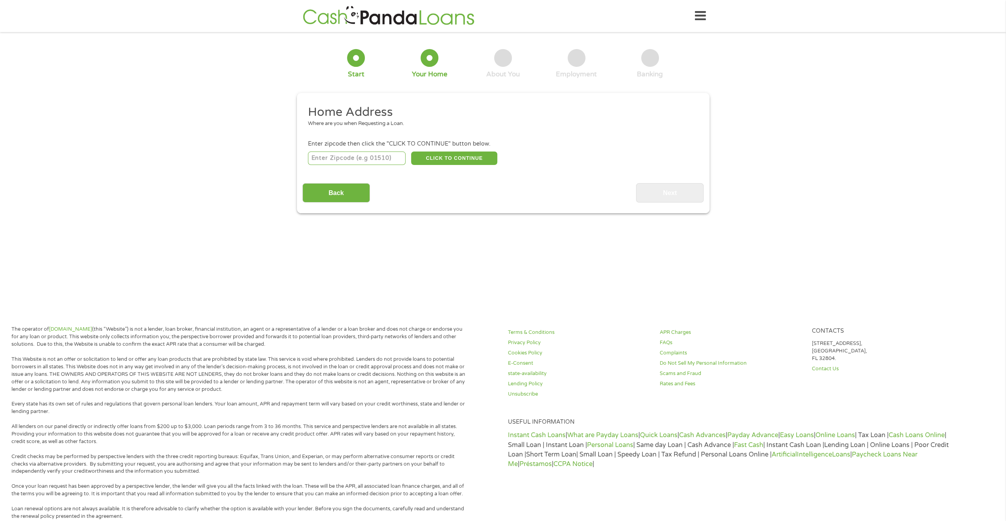
click at [388, 160] on input "number" at bounding box center [357, 157] width 98 height 13
type input "32256"
select select "[US_STATE]"
click at [436, 160] on button "CLICK TO CONTINUE" at bounding box center [454, 157] width 86 height 13
type input "32256"
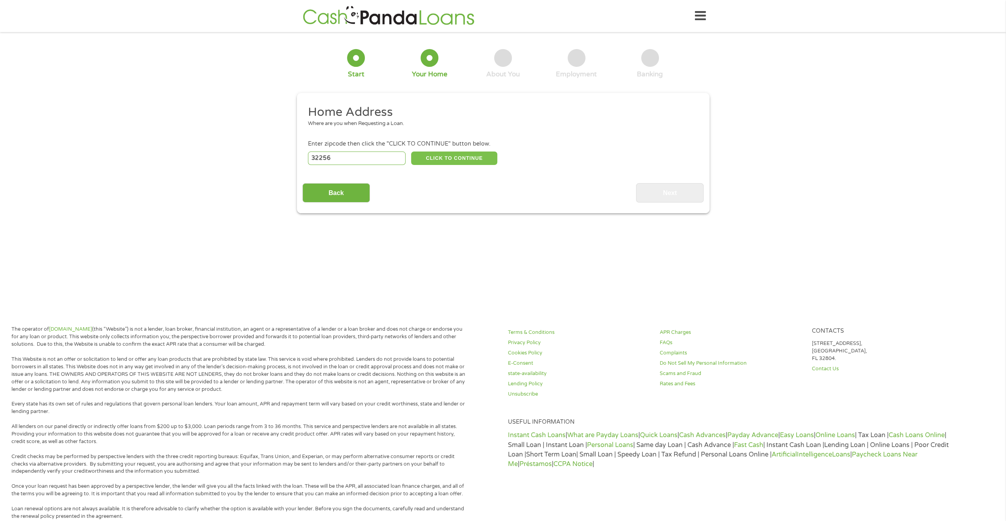
type input "[GEOGRAPHIC_DATA]"
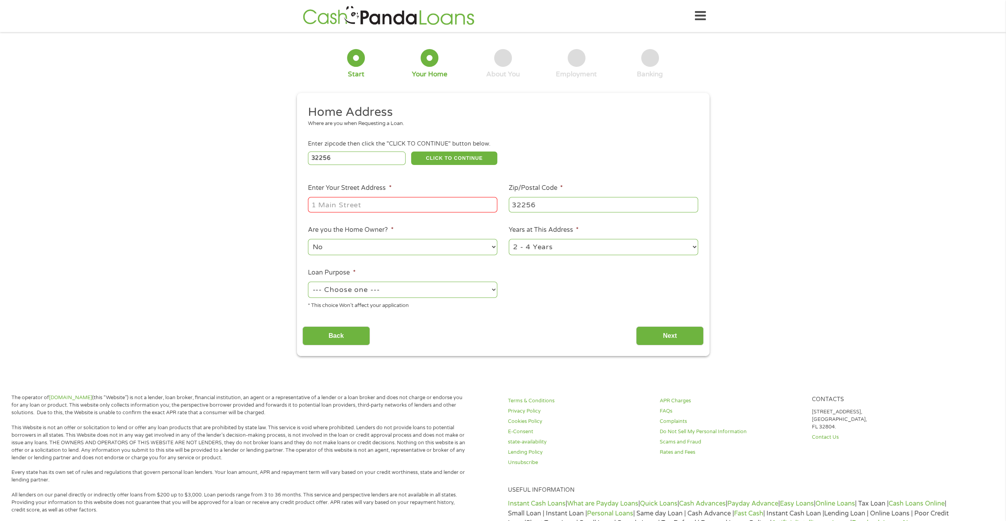
click at [438, 201] on input "Enter Your Street Address *" at bounding box center [402, 204] width 189 height 15
type input "[STREET_ADDRESS]"
click at [435, 295] on select "--- Choose one --- Pay Bills Debt Consolidation Home Improvement Major Purchase…" at bounding box center [402, 290] width 189 height 16
select select "paybills"
click at [308, 282] on select "--- Choose one --- Pay Bills Debt Consolidation Home Improvement Major Purchase…" at bounding box center [402, 290] width 189 height 16
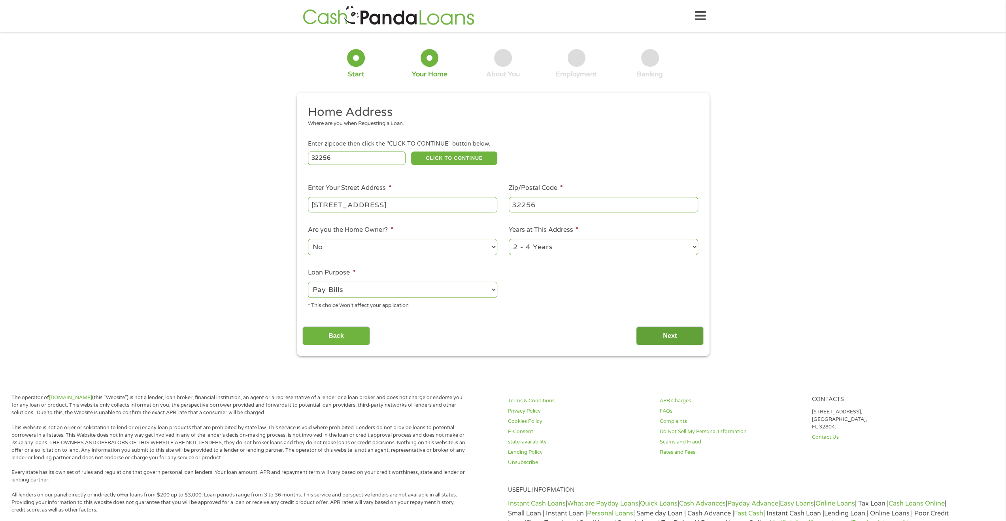
click at [654, 332] on input "Next" at bounding box center [670, 335] width 68 height 19
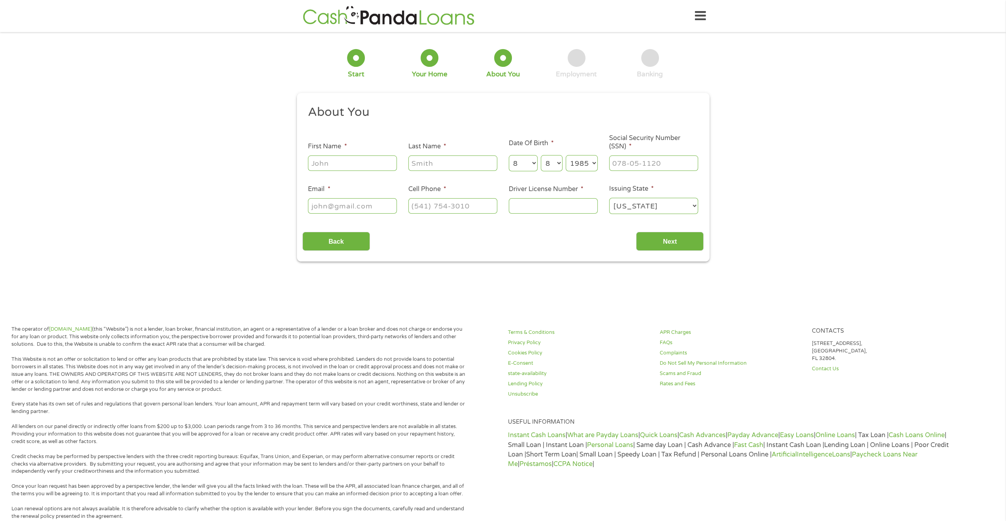
click at [367, 165] on input "First Name *" at bounding box center [352, 162] width 89 height 15
type input "[PERSON_NAME]"
type input "[EMAIL_ADDRESS][DOMAIN_NAME]"
type input "[PHONE_NUMBER]"
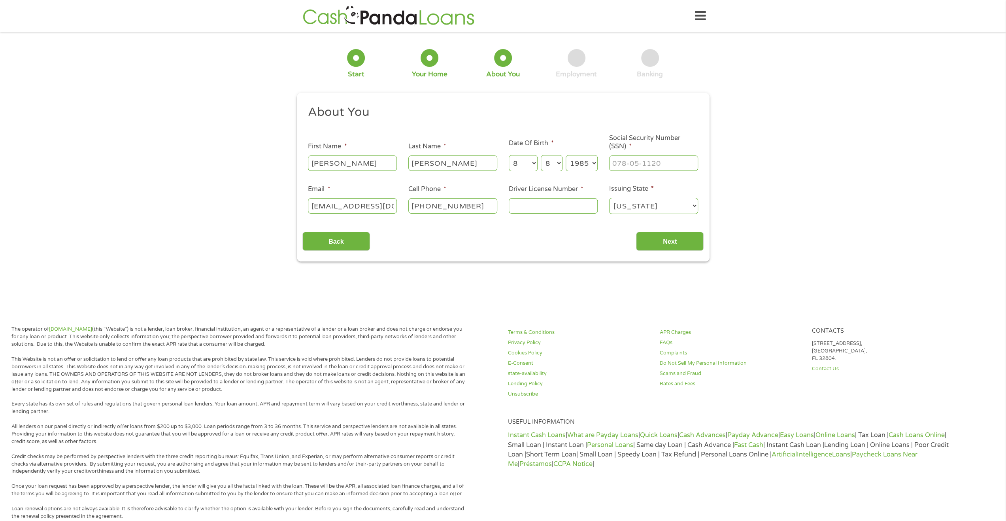
drag, startPoint x: 384, startPoint y: 162, endPoint x: 355, endPoint y: 164, distance: 28.5
click at [355, 164] on input "[PERSON_NAME]" at bounding box center [352, 162] width 89 height 15
type input "persephone"
drag, startPoint x: 485, startPoint y: 163, endPoint x: 469, endPoint y: 164, distance: 15.5
click at [469, 164] on input "[PERSON_NAME]" at bounding box center [452, 162] width 89 height 15
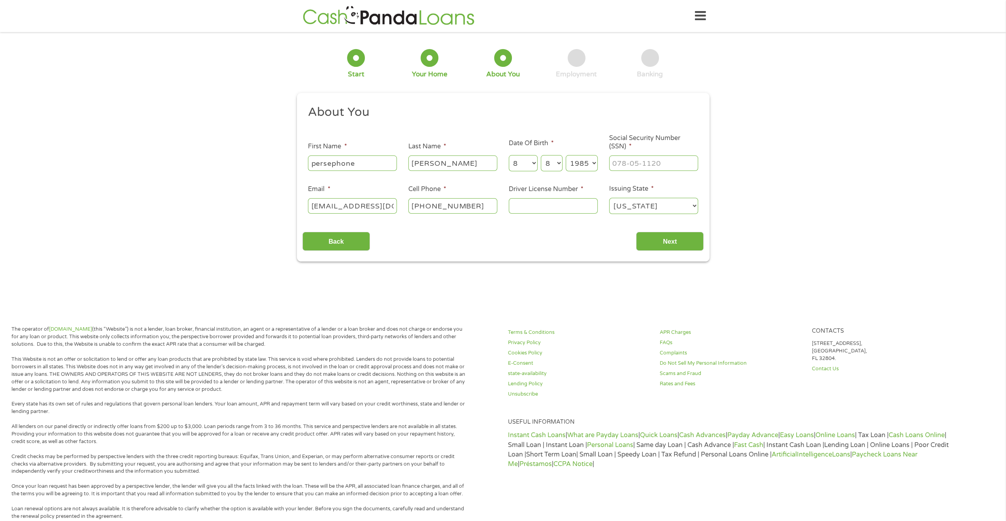
drag, startPoint x: 452, startPoint y: 163, endPoint x: 401, endPoint y: 170, distance: 50.8
click at [402, 170] on ul "About You This field is hidden when viewing the form Title * --- Choose one ---…" at bounding box center [502, 162] width 401 height 117
drag, startPoint x: 416, startPoint y: 163, endPoint x: 405, endPoint y: 164, distance: 11.2
click at [404, 164] on li "Last Name * e [PERSON_NAME]" at bounding box center [453, 157] width 100 height 30
type input "[PERSON_NAME]"
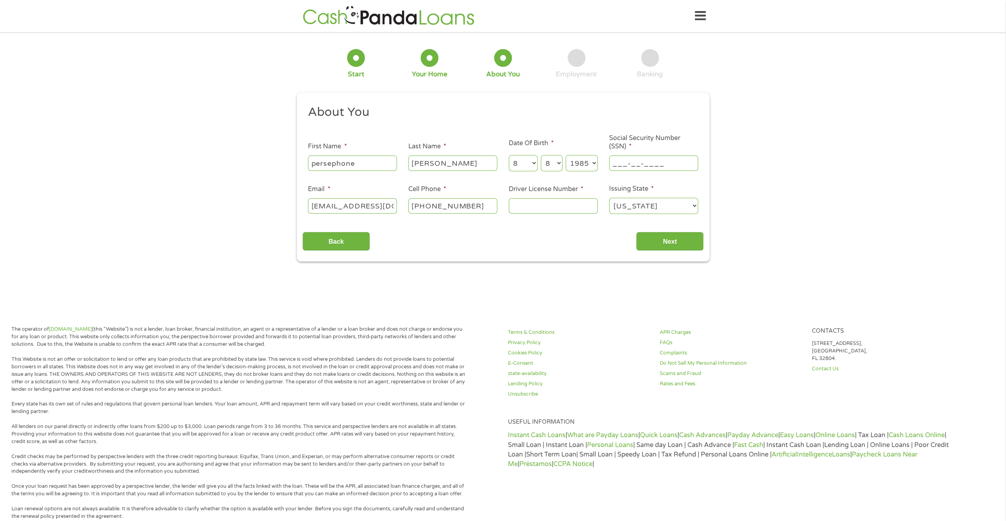
click at [630, 159] on input "___-__-____" at bounding box center [653, 162] width 89 height 15
type input "247-65-3998"
click at [616, 208] on select "[US_STATE] [US_STATE] [US_STATE] [US_STATE] [US_STATE] [US_STATE] [US_STATE] [U…" at bounding box center [653, 206] width 89 height 16
select select "[US_STATE]"
click at [609, 198] on select "[US_STATE] [US_STATE] [US_STATE] [US_STATE] [US_STATE] [US_STATE] [US_STATE] [U…" at bounding box center [653, 206] width 89 height 16
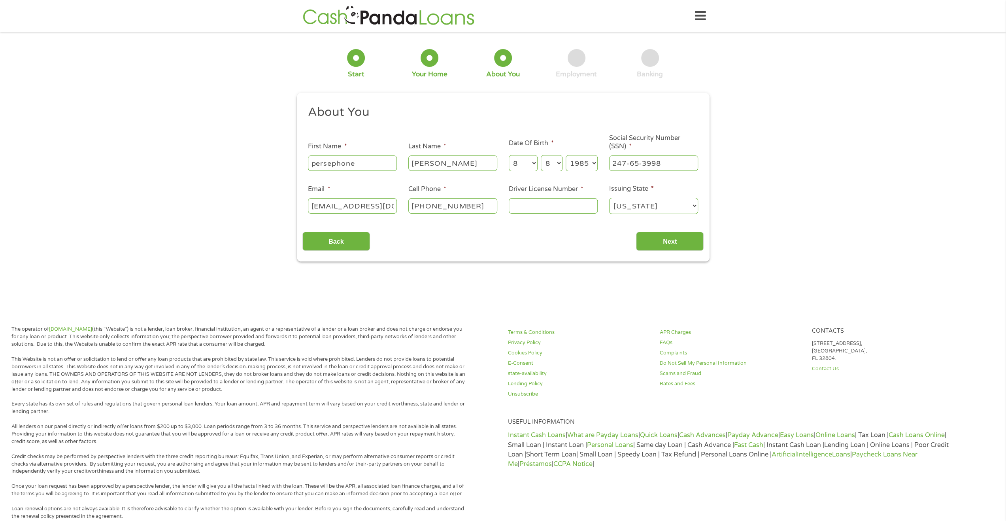
click at [526, 210] on input "Driver License Number *" at bounding box center [553, 205] width 89 height 15
type input "011546993"
click at [683, 249] on input "Next" at bounding box center [670, 241] width 68 height 19
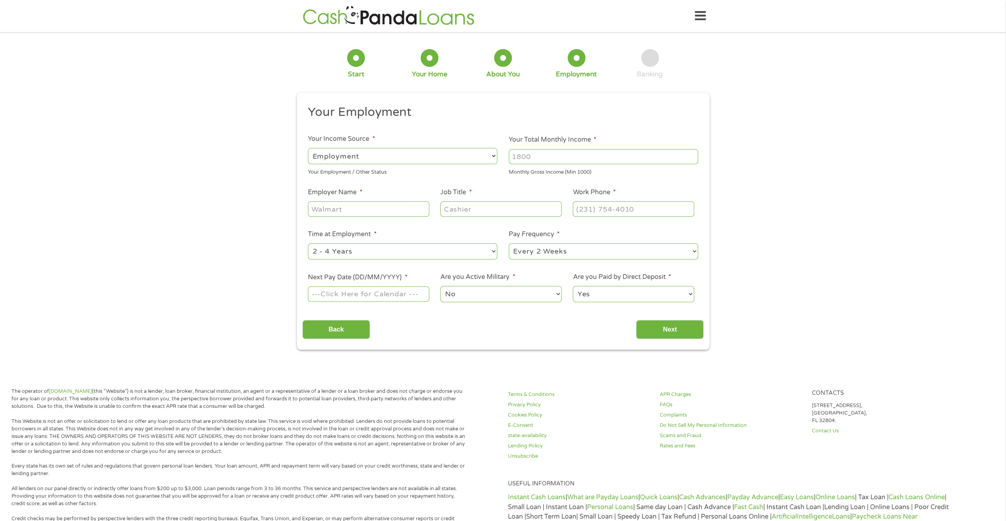
click at [531, 159] on input "Your Total Monthly Income *" at bounding box center [603, 156] width 189 height 15
type input "1650"
click at [401, 206] on input "Employer Name *" at bounding box center [368, 208] width 121 height 15
type input "waffle House"
type input "Grill Operator"
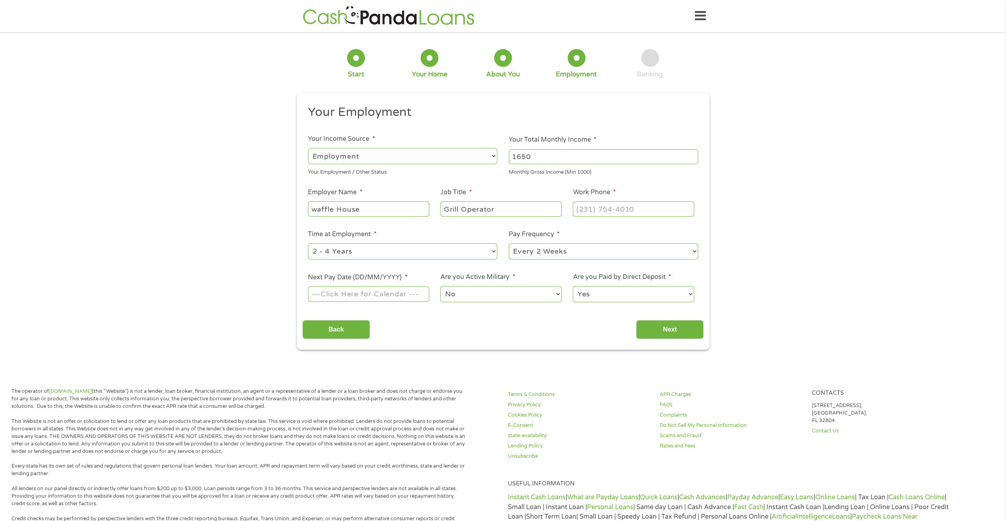
click at [444, 250] on select "--- Choose one --- 1 Year or less 1 - 2 Years 2 - 4 Years Over 4 Years" at bounding box center [402, 251] width 189 height 16
select select "60months"
click at [308, 243] on select "--- Choose one --- 1 Year or less 1 - 2 Years 2 - 4 Years Over 4 Years" at bounding box center [402, 251] width 189 height 16
click at [558, 255] on select "--- Choose one --- Every 2 Weeks Every Week Monthly Semi-Monthly" at bounding box center [603, 251] width 189 height 16
select select "weekly"
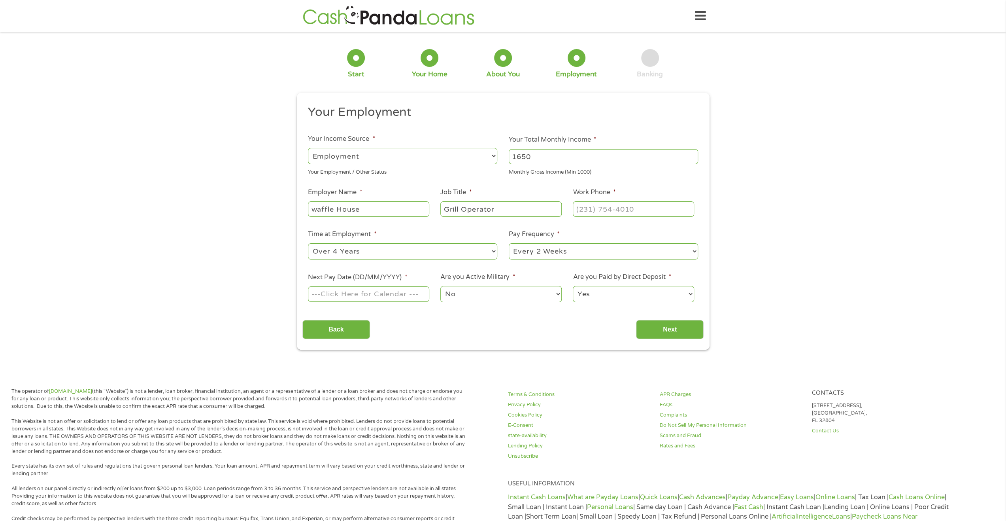
click at [509, 243] on select "--- Choose one --- Every 2 Weeks Every Week Monthly Semi-Monthly" at bounding box center [603, 251] width 189 height 16
click at [401, 297] on input "Next Pay Date (DD/MM/YYYY) *" at bounding box center [368, 293] width 121 height 15
type input "[DATE]"
click at [610, 212] on input "(___) ___-____" at bounding box center [633, 208] width 121 height 15
type input "[PHONE_NUMBER]"
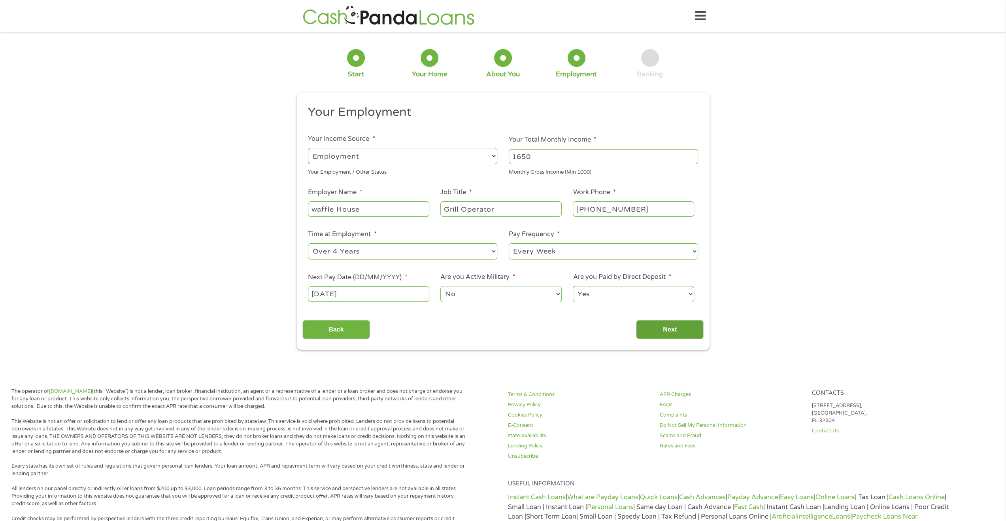
click at [654, 325] on input "Next" at bounding box center [670, 329] width 68 height 19
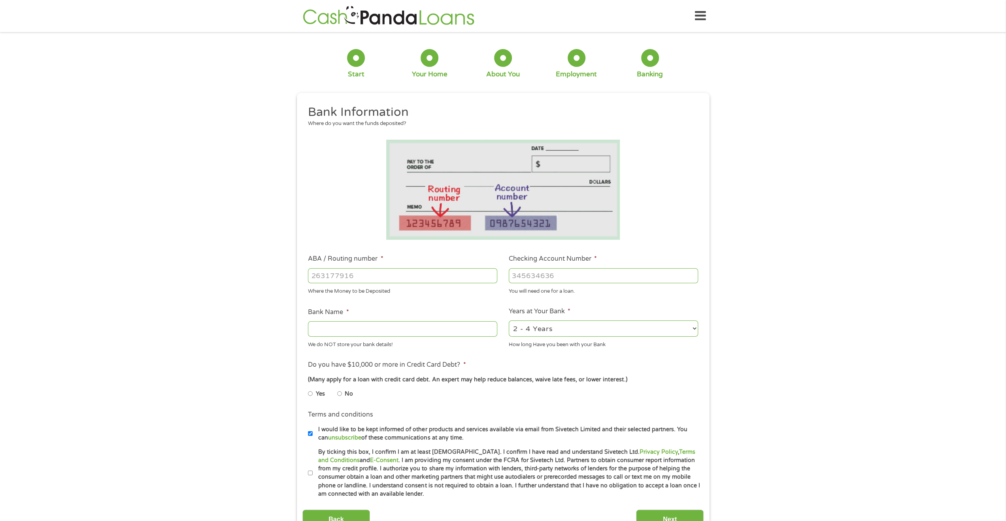
click at [381, 280] on input "ABA / Routing number *" at bounding box center [402, 275] width 189 height 15
click at [551, 332] on select "2 - 4 Years 6 - 12 Months 1 - 2 Years Over 4 Years" at bounding box center [603, 328] width 189 height 16
select select "60months"
click at [509, 321] on select "2 - 4 Years 6 - 12 Months 1 - 2 Years Over 4 Years" at bounding box center [603, 328] width 189 height 16
click at [452, 334] on input "Bank Name *" at bounding box center [402, 328] width 189 height 15
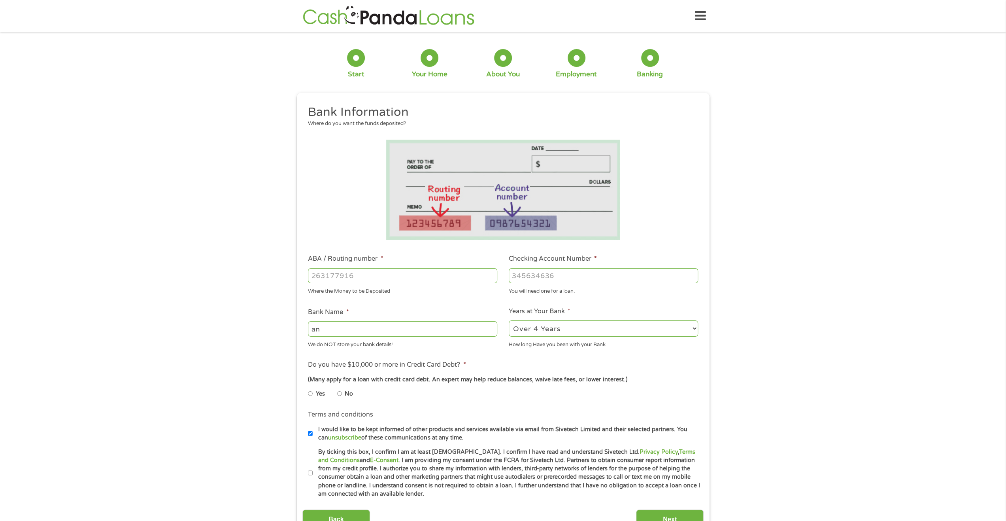
type input "a"
type input "Bancorp Bank"
click at [429, 269] on input "ABA / Routing number *" at bounding box center [402, 275] width 189 height 15
click at [371, 270] on input "ABA / Routing number *" at bounding box center [402, 275] width 189 height 15
type input "031101279"
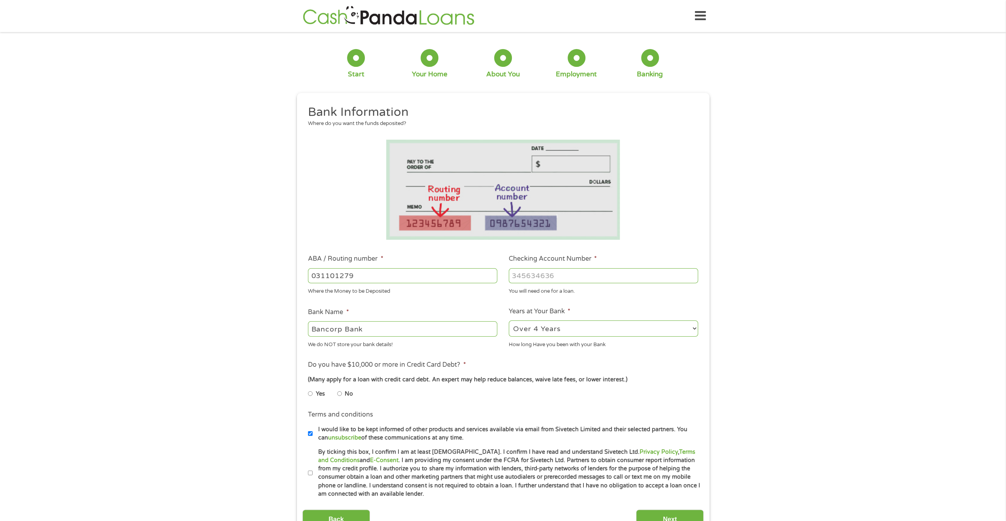
type input "THE BANCORP BANK"
type input "031101279"
click at [586, 273] on input "Checking Account Number *" at bounding box center [603, 275] width 189 height 15
type input "156101405561"
click at [301, 476] on div "This field is hidden when viewing the form gclid CjwKCAjw49vEBhAVEiwADnMbbHCB7b…" at bounding box center [503, 316] width 413 height 446
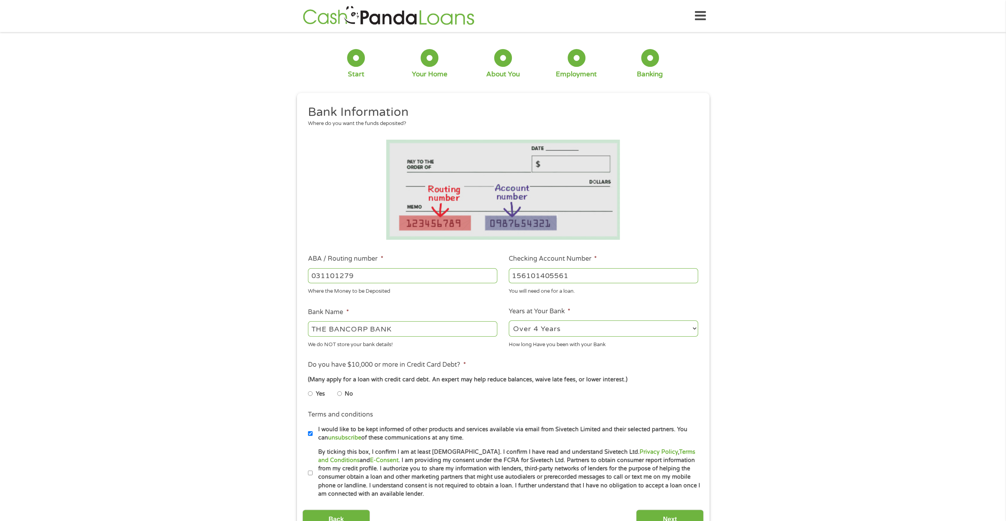
click at [311, 474] on input "By ticking this box, I confirm I am at least [DEMOGRAPHIC_DATA]. I confirm I ha…" at bounding box center [310, 473] width 5 height 13
checkbox input "true"
click at [340, 392] on input "No" at bounding box center [339, 393] width 5 height 13
radio input "true"
click at [684, 516] on input "Next" at bounding box center [670, 518] width 68 height 19
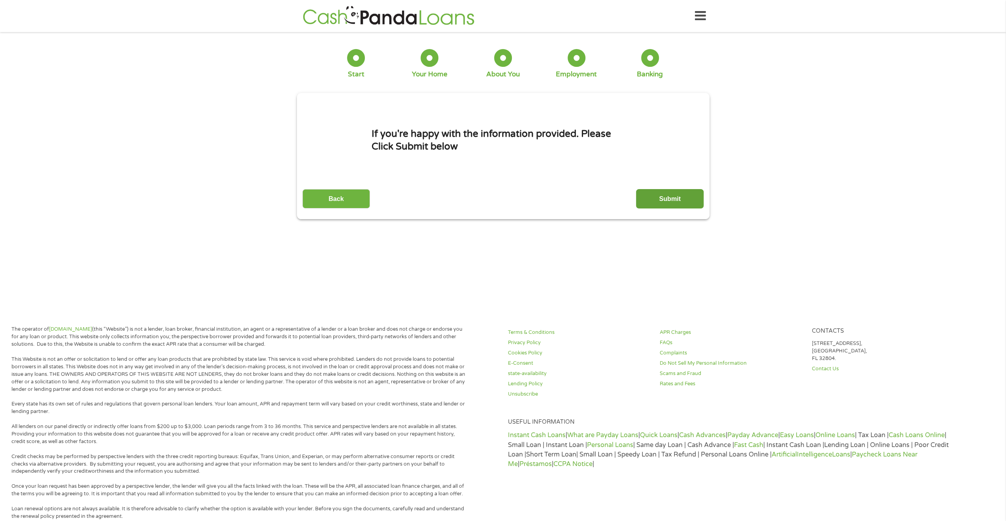
click at [643, 198] on input "Submit" at bounding box center [670, 198] width 68 height 19
